Goal: Task Accomplishment & Management: Manage account settings

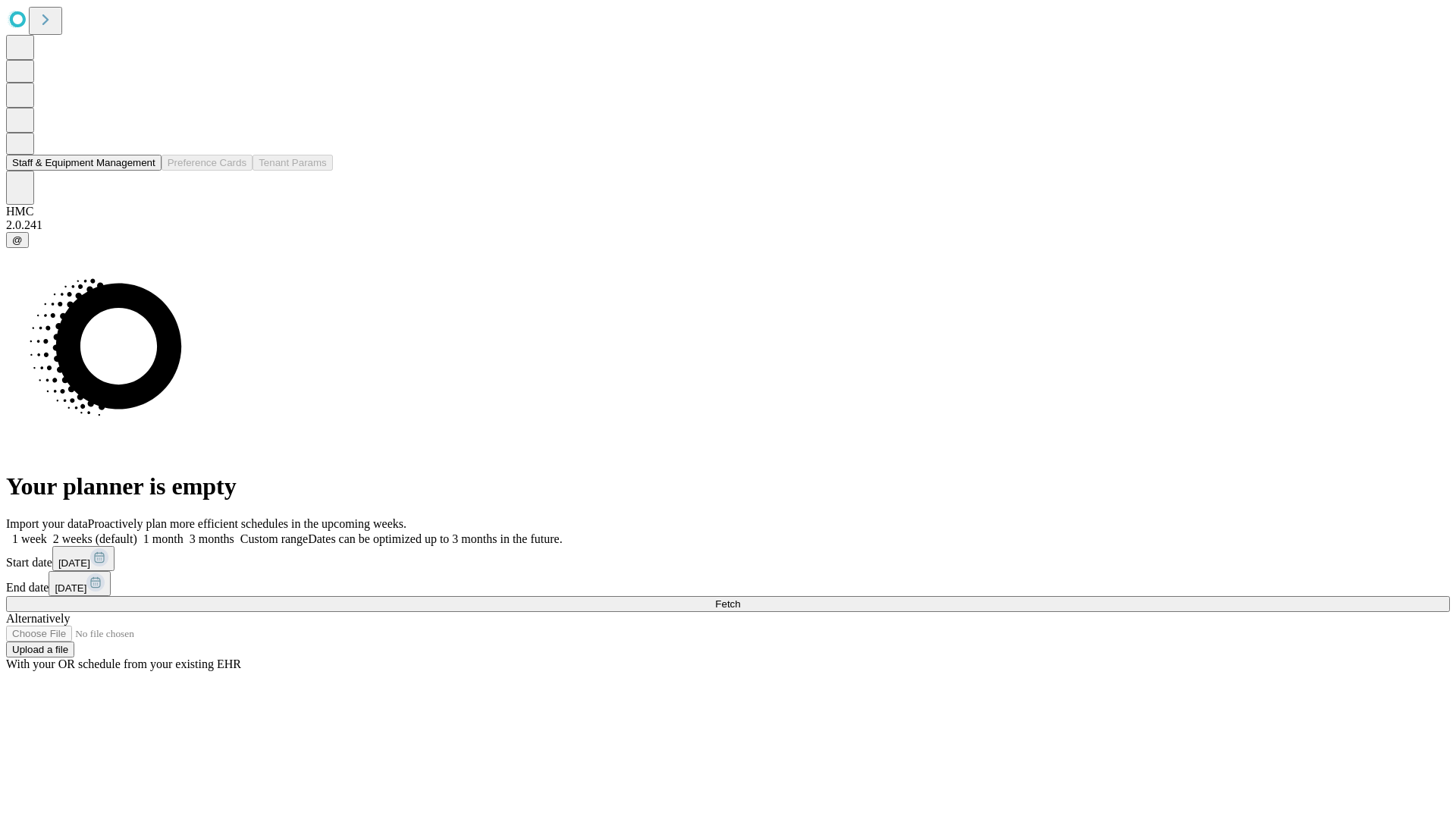
click at [142, 171] on button "Staff & Equipment Management" at bounding box center [83, 162] width 155 height 16
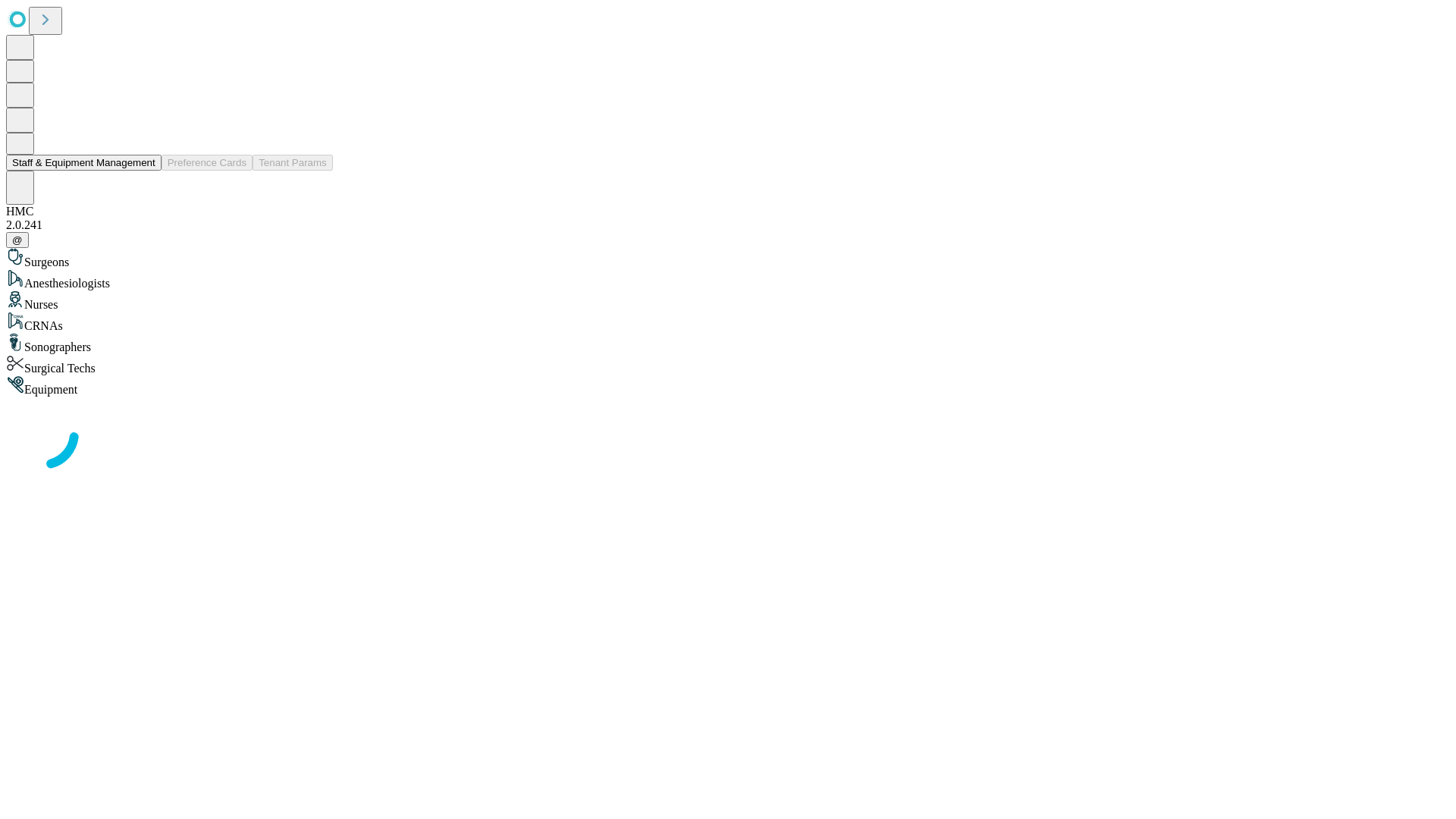
click at [144, 171] on button "Staff & Equipment Management" at bounding box center [83, 162] width 155 height 16
